Goal: Transaction & Acquisition: Purchase product/service

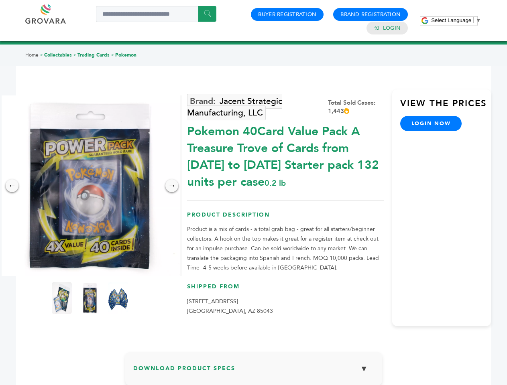
click at [456, 20] on span "Select Language" at bounding box center [451, 20] width 40 height 6
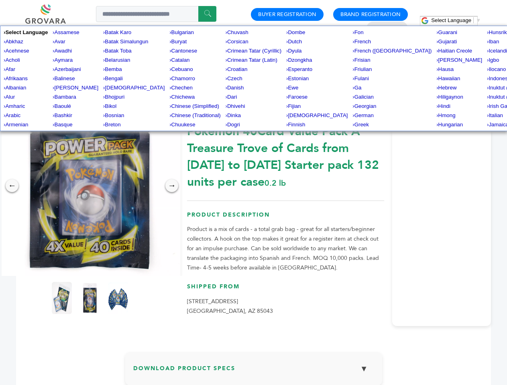
click at [90, 186] on img at bounding box center [90, 185] width 181 height 181
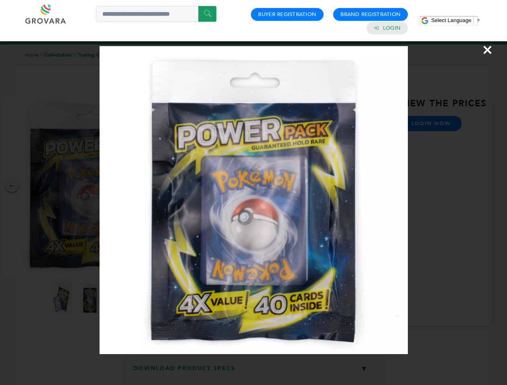
click at [12, 186] on div "×" at bounding box center [253, 192] width 507 height 385
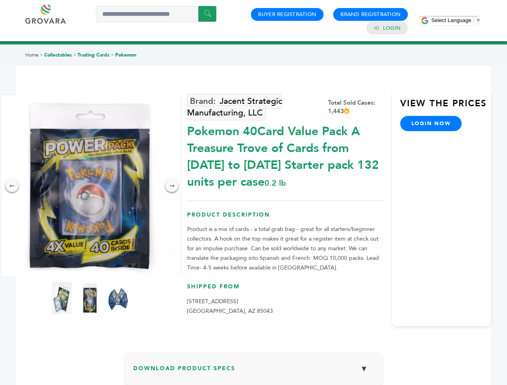
click at [172, 186] on div "→" at bounding box center [171, 185] width 13 height 13
click at [62, 298] on img at bounding box center [62, 298] width 20 height 32
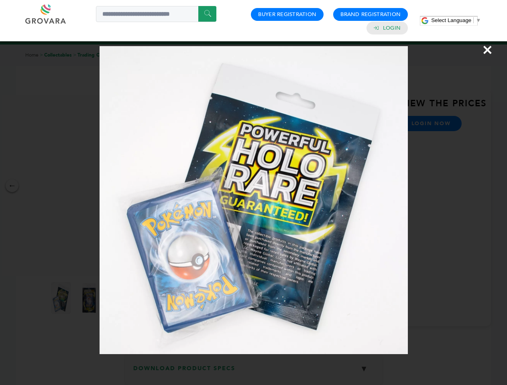
click at [90, 298] on div "×" at bounding box center [253, 192] width 507 height 385
click at [118, 298] on img at bounding box center [118, 298] width 26 height 41
click at [254, 372] on div "×" at bounding box center [253, 192] width 507 height 385
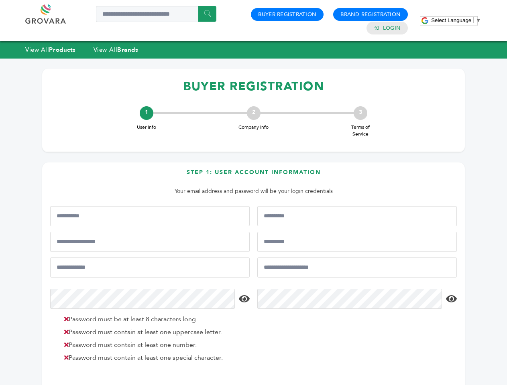
click at [456, 20] on span "Select Language" at bounding box center [451, 20] width 40 height 6
click at [111, 385] on html "****** 0 0 Buyer Registration Brand Registration Login Select Language ​ ▼ Menu…" at bounding box center [253, 192] width 507 height 385
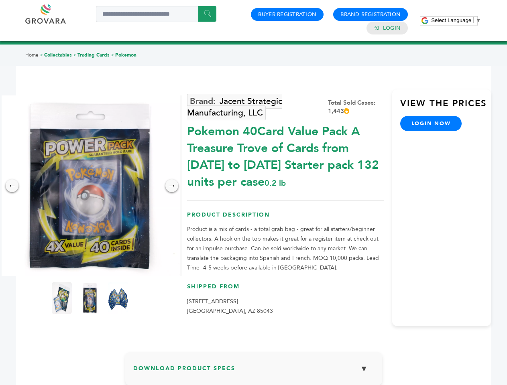
click at [456, 20] on span "Select Language" at bounding box center [451, 20] width 40 height 6
click at [90, 186] on img at bounding box center [90, 185] width 181 height 181
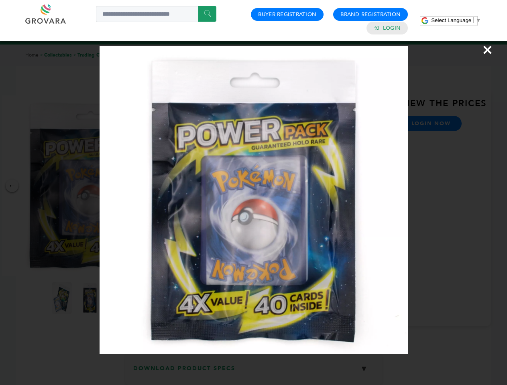
click at [12, 186] on div "×" at bounding box center [253, 192] width 507 height 385
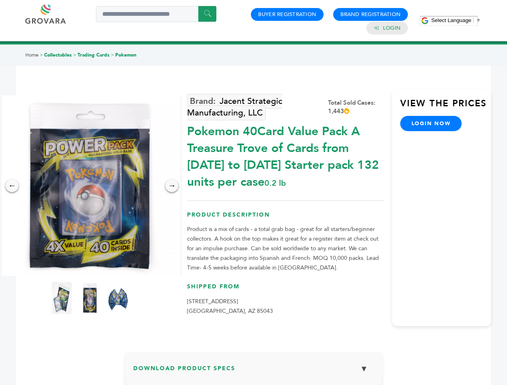
click at [172, 186] on div "→" at bounding box center [171, 185] width 13 height 13
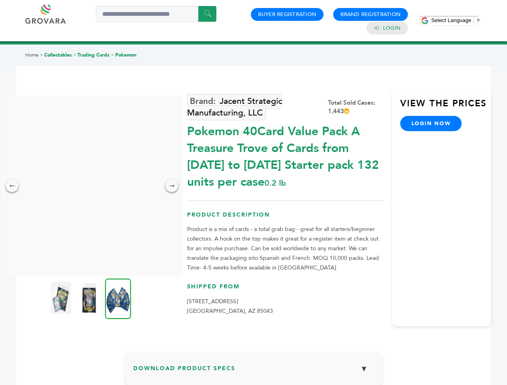
click at [62, 298] on img at bounding box center [61, 298] width 20 height 32
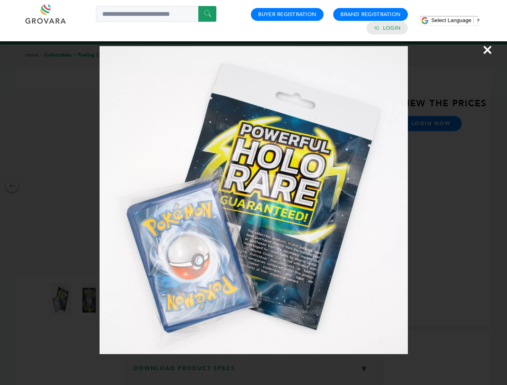
click at [90, 298] on div "×" at bounding box center [253, 192] width 507 height 385
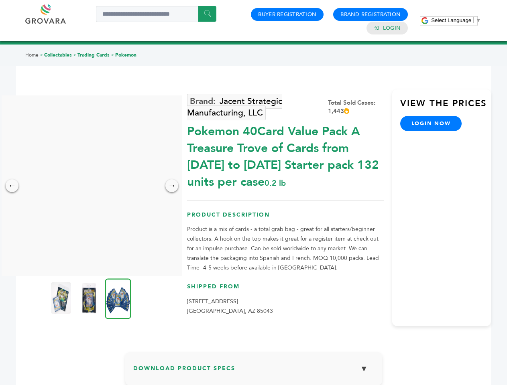
click at [118, 298] on img at bounding box center [118, 298] width 26 height 41
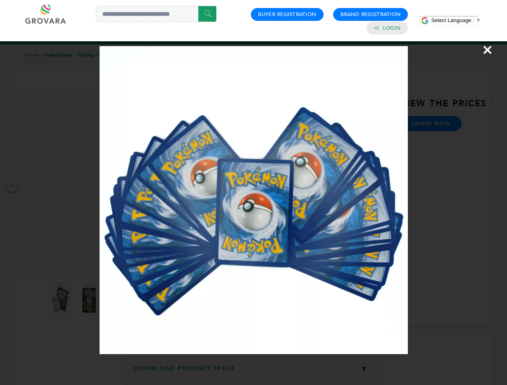
click at [254, 372] on div "×" at bounding box center [253, 192] width 507 height 385
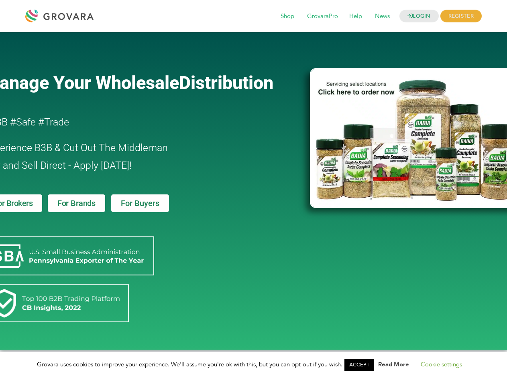
click at [361, 365] on link "ACCEPT" at bounding box center [359, 365] width 30 height 12
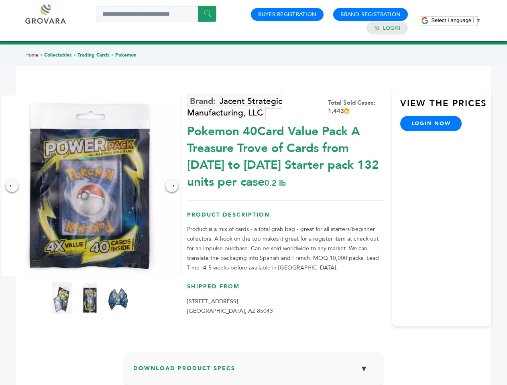
click at [456, 20] on span "Select Language" at bounding box center [451, 20] width 40 height 6
